Goal: Task Accomplishment & Management: Complete application form

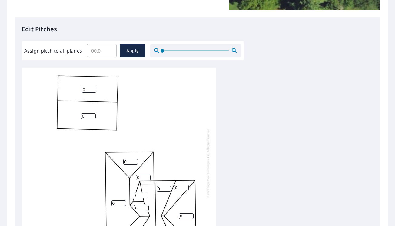
scroll to position [146, 0]
click at [89, 92] on input "0" at bounding box center [89, 90] width 15 height 6
type input "2"
drag, startPoint x: 86, startPoint y: 114, endPoint x: 61, endPoint y: 117, distance: 26.0
click at [61, 117] on div "0 0 2 0 0 0 0 0 0 0 0 0 0" at bounding box center [119, 163] width 194 height 190
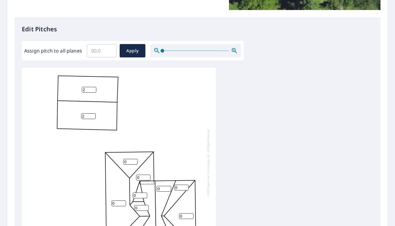
scroll to position [6, 0]
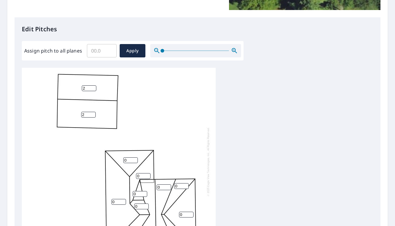
type input "2"
click at [129, 159] on div "0 2 2 0 0 0 0 0 0 0 0 0 0" at bounding box center [119, 161] width 194 height 190
click at [129, 157] on input "0" at bounding box center [130, 160] width 15 height 6
type input "3"
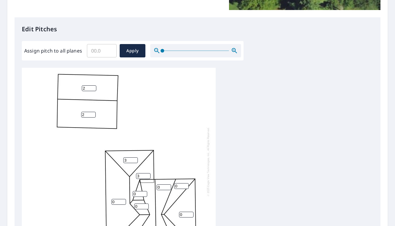
scroll to position [254, 0]
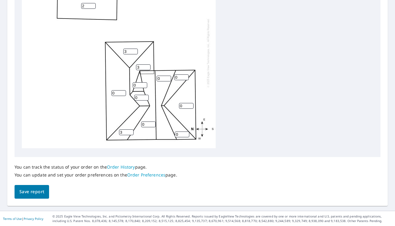
type input "3"
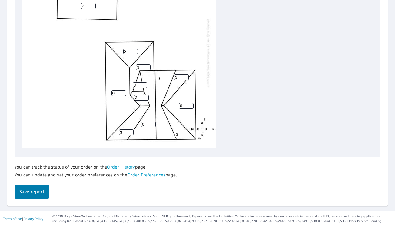
click at [122, 90] on input "0" at bounding box center [119, 93] width 15 height 6
type input "3"
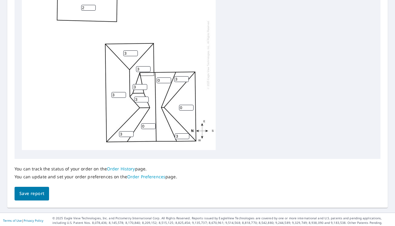
click at [151, 117] on div "3 2 2 0 0 0 3 3 3 3 3 3 3" at bounding box center [119, 54] width 194 height 190
click at [149, 123] on input "0" at bounding box center [148, 126] width 15 height 6
type input "9"
click at [165, 77] on input "0" at bounding box center [164, 80] width 15 height 6
type input "9"
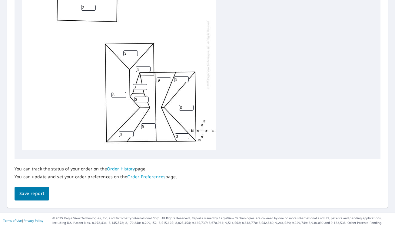
drag, startPoint x: 187, startPoint y: 102, endPoint x: 160, endPoint y: 106, distance: 26.5
click at [160, 106] on div "3 2 2 0 9 9 3 3 3 3 3 3 3" at bounding box center [119, 54] width 194 height 190
type input "3"
click at [39, 196] on span "Save report" at bounding box center [31, 194] width 25 height 8
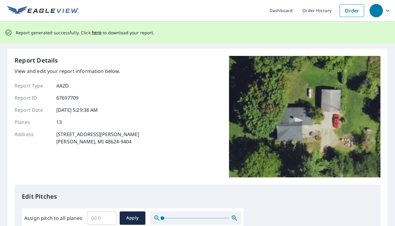
scroll to position [1, 0]
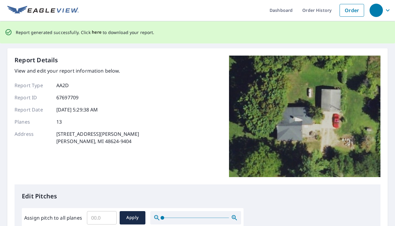
click at [94, 32] on span "here" at bounding box center [97, 33] width 10 height 8
